Goal: Navigation & Orientation: Find specific page/section

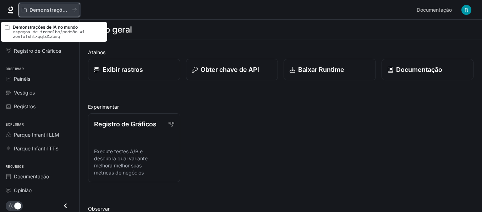
click at [76, 9] on icon "Todos os espaços de trabalho" at bounding box center [74, 9] width 5 height 5
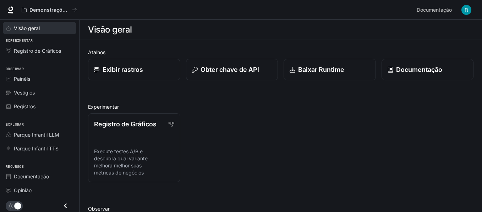
click at [33, 29] on font "Visão geral" at bounding box center [27, 28] width 26 height 6
click at [169, 26] on div "Visão geral" at bounding box center [280, 30] width 385 height 14
click at [169, 29] on div "Visão geral" at bounding box center [280, 30] width 385 height 14
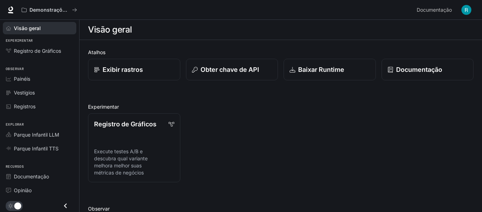
click at [167, 34] on div "Visão geral" at bounding box center [280, 30] width 385 height 14
